Goal: Task Accomplishment & Management: Manage account settings

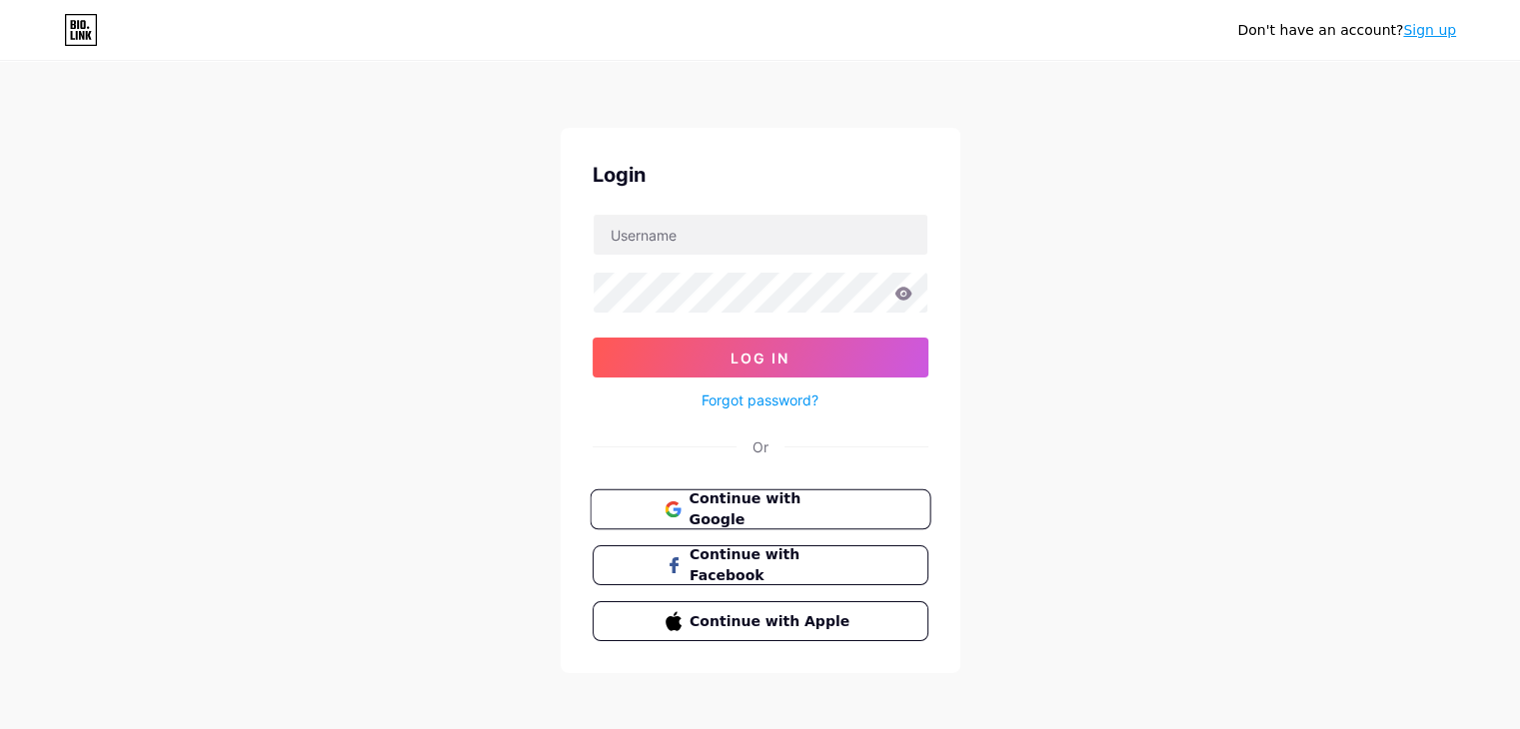
click at [749, 508] on span "Continue with Google" at bounding box center [771, 510] width 167 height 43
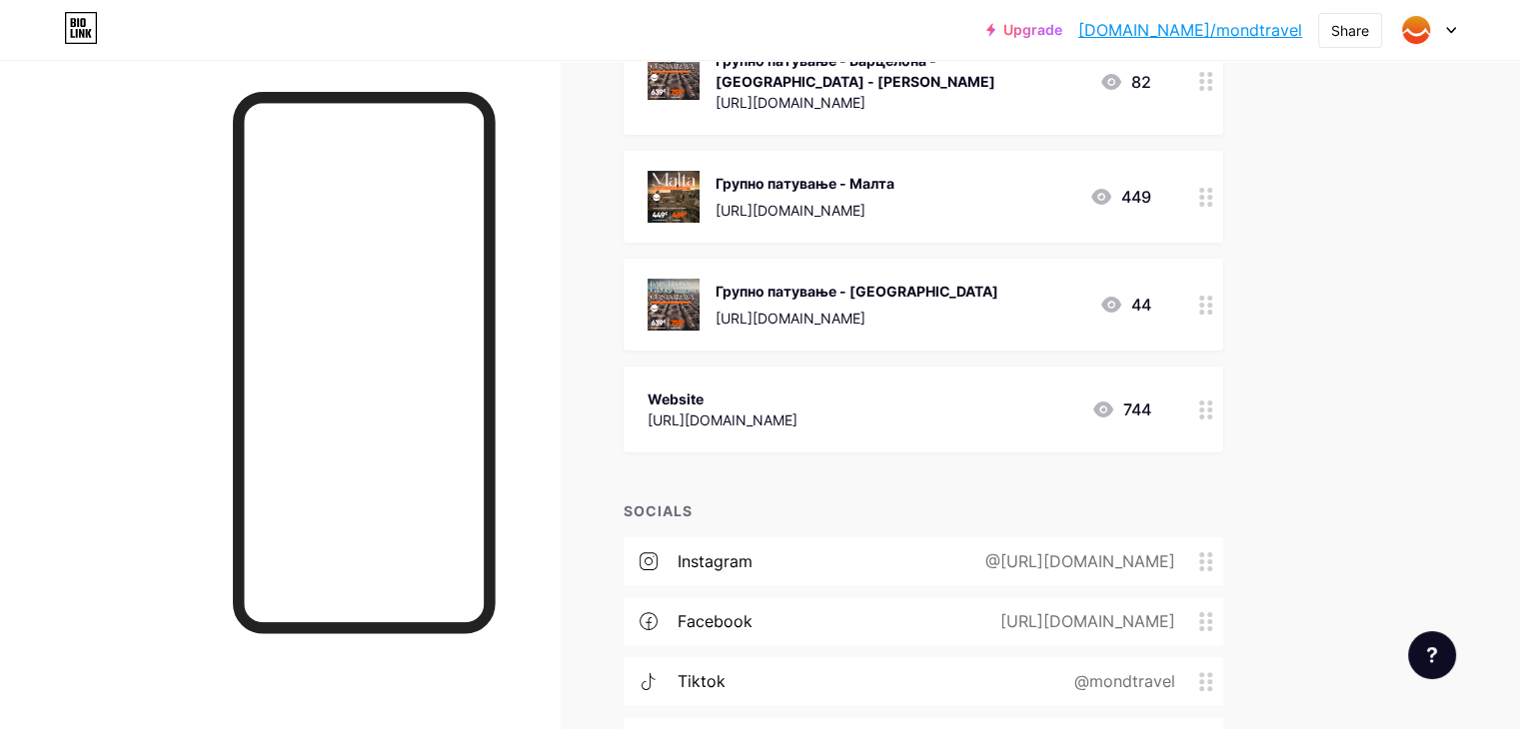
scroll to position [188, 0]
